Goal: Task Accomplishment & Management: Manage account settings

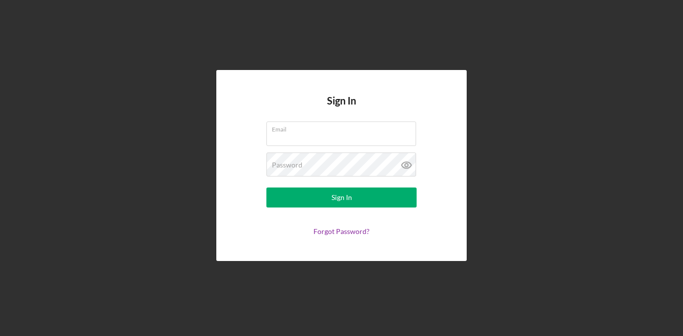
click at [351, 137] on input "Email" at bounding box center [341, 134] width 150 height 24
type input "[EMAIL_ADDRESS][DOMAIN_NAME]"
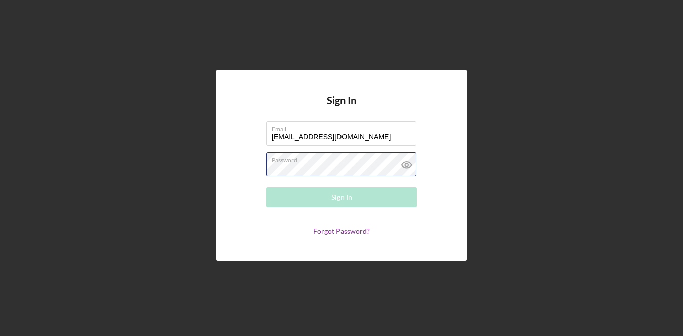
click at [356, 163] on div "Password Required" at bounding box center [341, 165] width 150 height 25
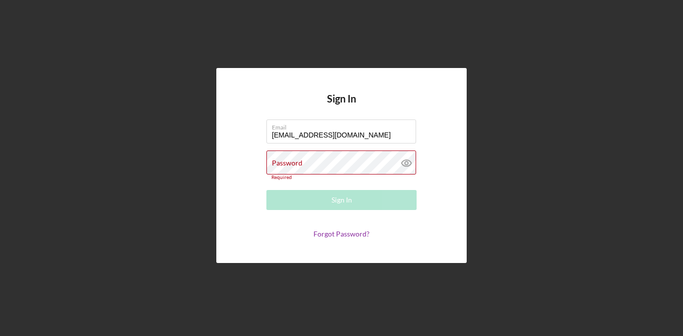
click at [341, 231] on link "Forgot Password?" at bounding box center [341, 234] width 56 height 9
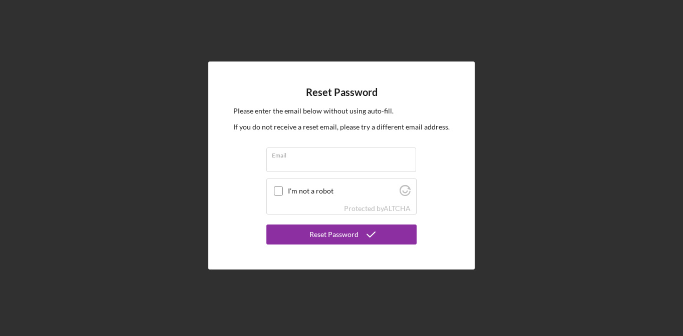
click at [350, 158] on div "Email" at bounding box center [341, 160] width 150 height 25
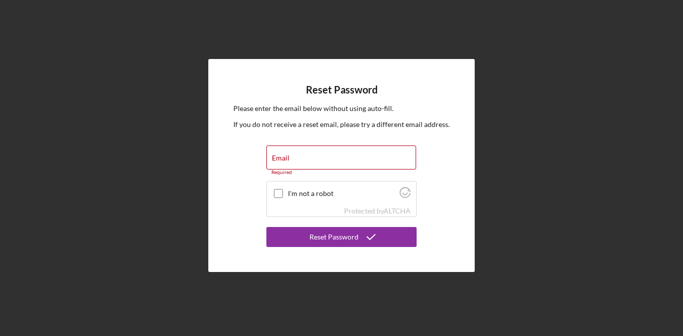
click at [350, 158] on input "Email" at bounding box center [341, 158] width 150 height 24
type input "[EMAIL_ADDRESS][DOMAIN_NAME]"
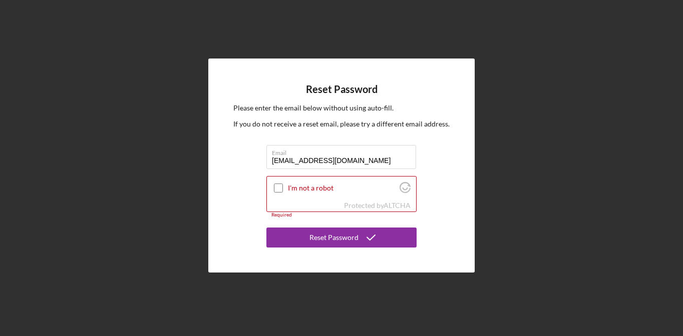
click at [276, 189] on input "I'm not a robot" at bounding box center [278, 188] width 9 height 9
checkbox input "true"
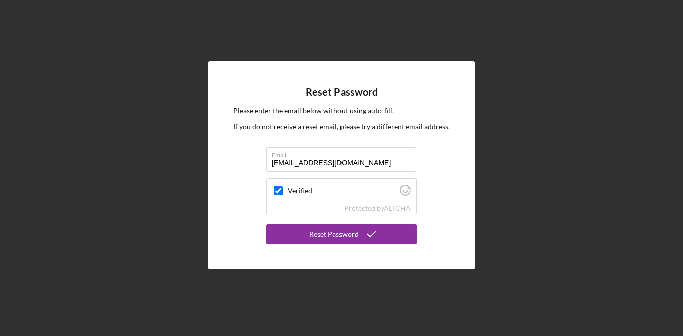
click at [341, 242] on div "Reset Password" at bounding box center [333, 235] width 49 height 20
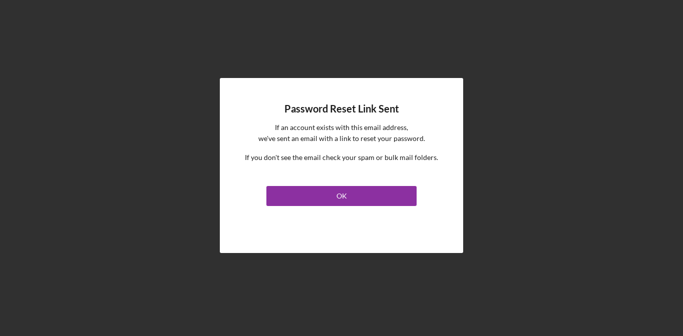
click at [346, 197] on button "OK" at bounding box center [341, 196] width 150 height 20
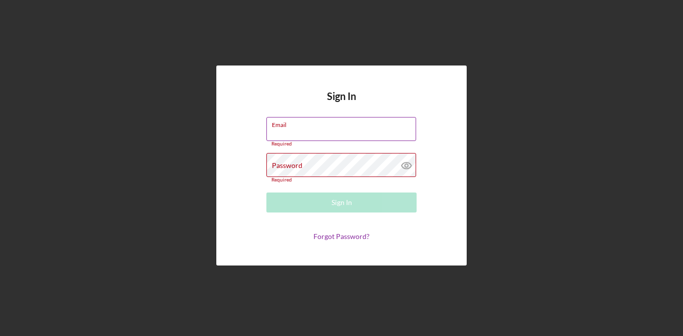
click at [349, 123] on div "Email Required" at bounding box center [341, 132] width 150 height 30
click at [370, 214] on form "Email Required Password Required Sign In Forgot Password?" at bounding box center [341, 179] width 200 height 124
click at [405, 237] on div "Forgot Password?" at bounding box center [341, 237] width 150 height 8
